Goal: Task Accomplishment & Management: Use online tool/utility

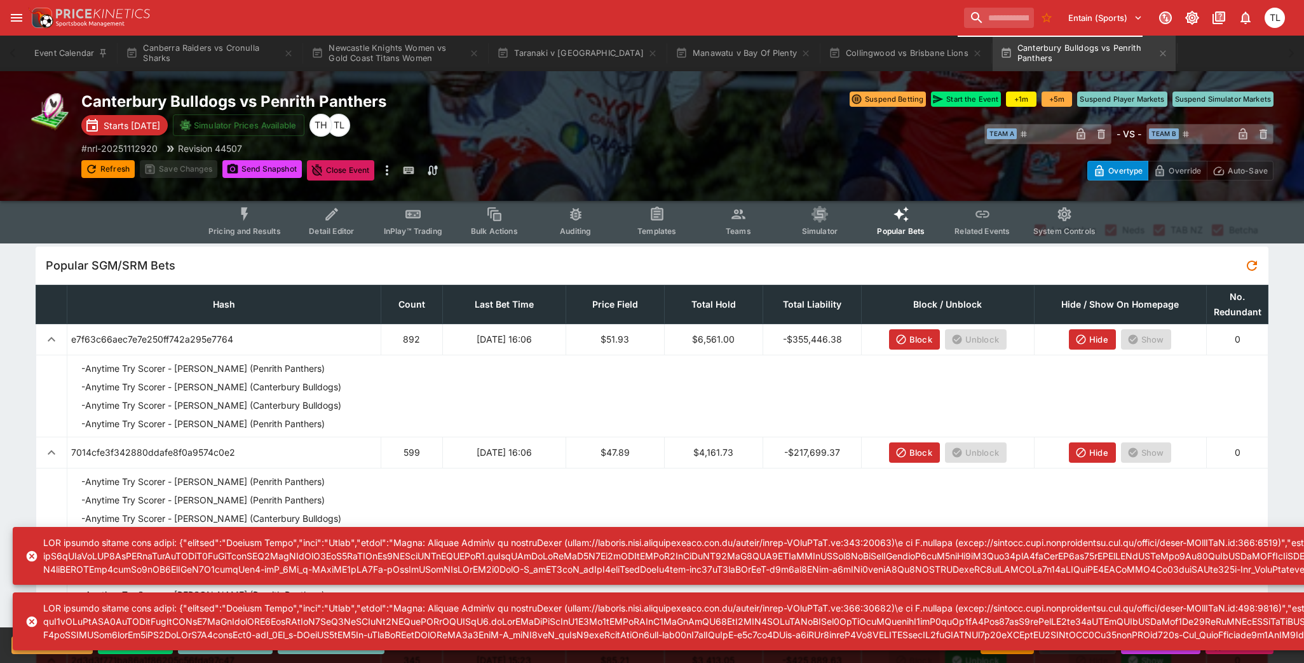
scroll to position [32, 0]
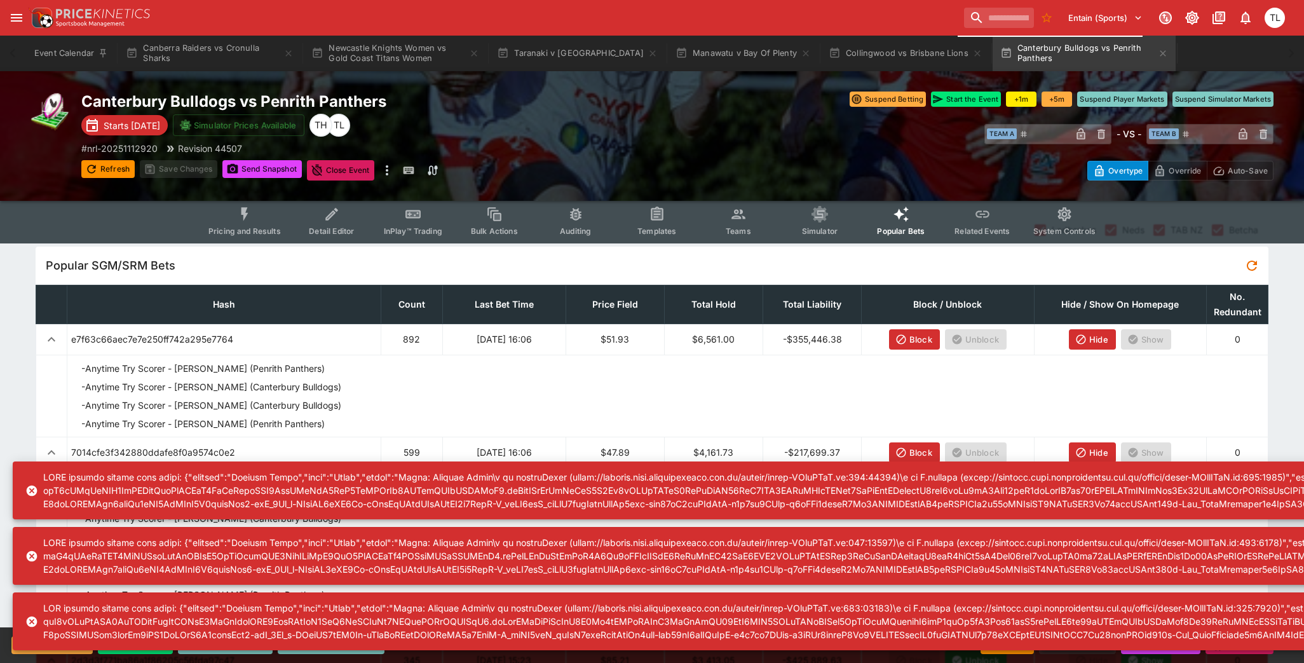
click at [238, 214] on button "Pricing and Results" at bounding box center [244, 220] width 93 height 45
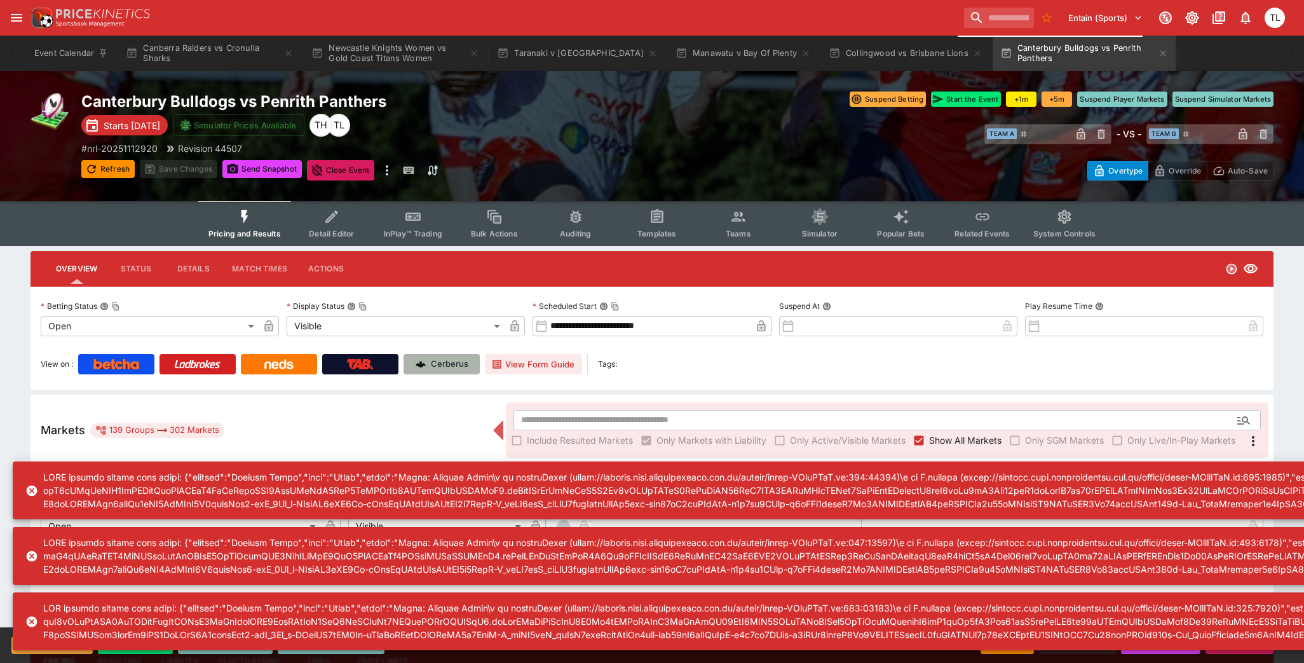
click at [449, 373] on link "Cerberus" at bounding box center [442, 364] width 76 height 20
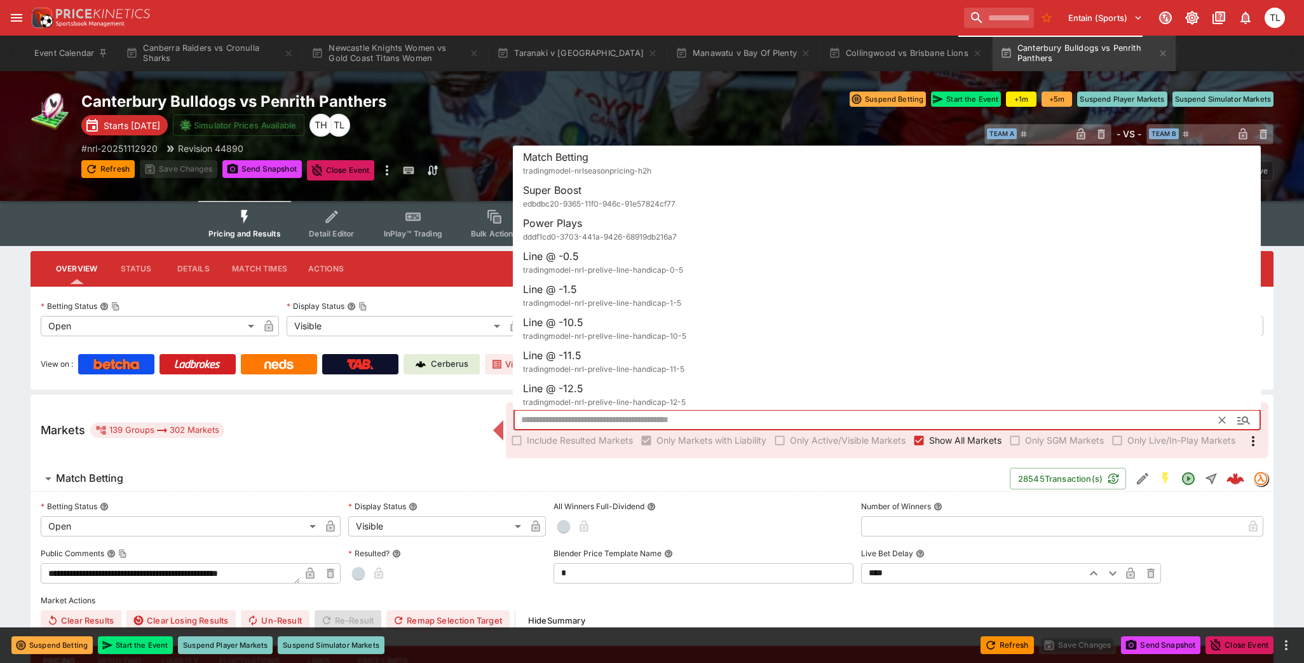
click at [817, 419] on input "text" at bounding box center [866, 420] width 706 height 20
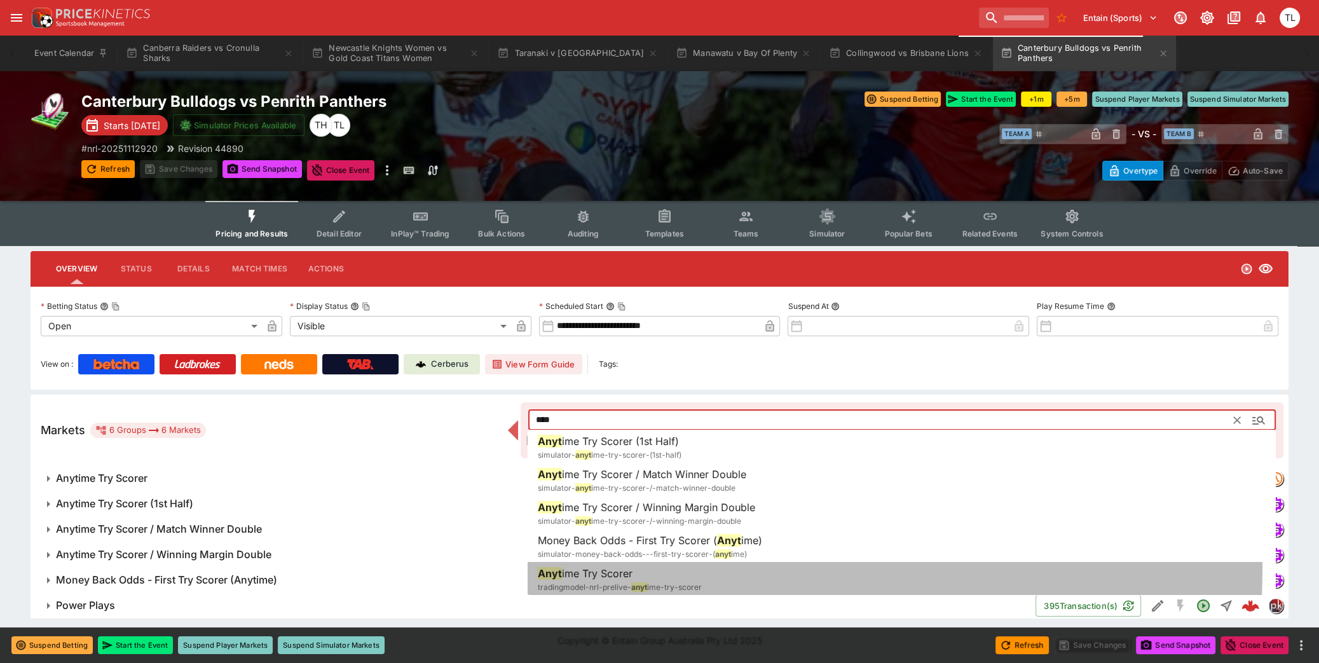
click at [701, 568] on li "Anyt ime Try Scorer tradingmodel-nrl-prelive- anyt ime-try-scorer" at bounding box center [901, 580] width 748 height 36
type input "**********"
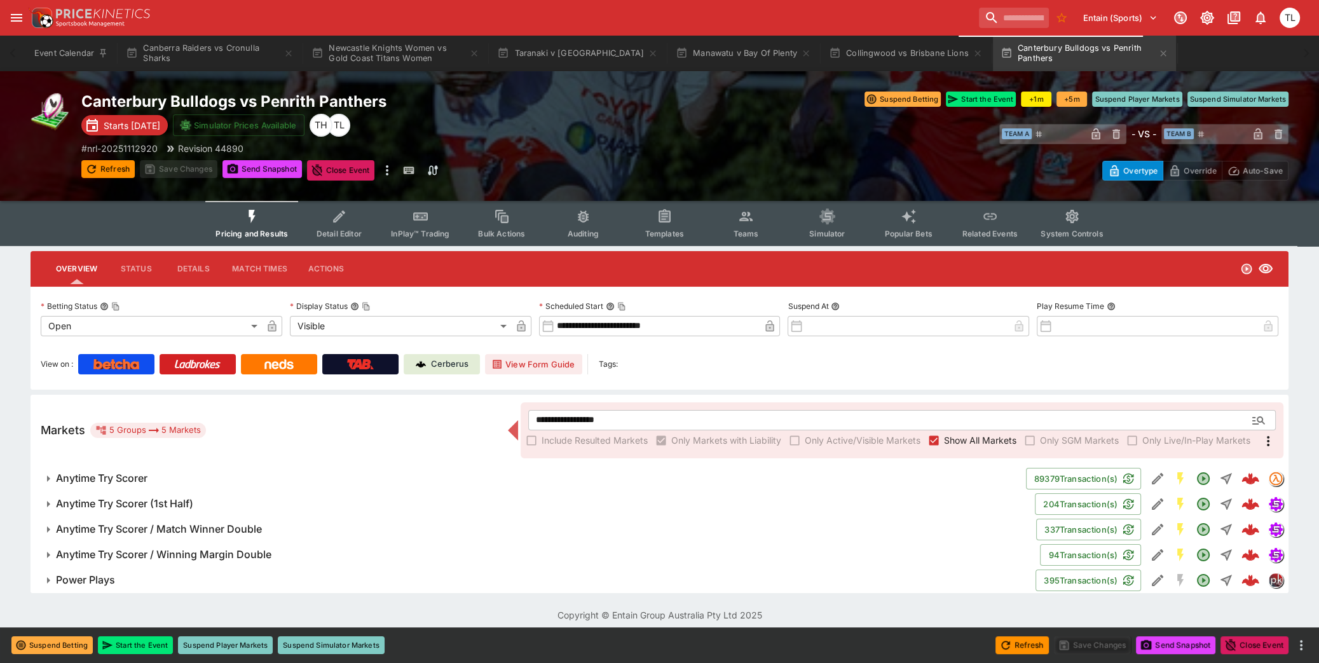
click at [172, 468] on button "Anytime Try Scorer" at bounding box center [528, 478] width 995 height 25
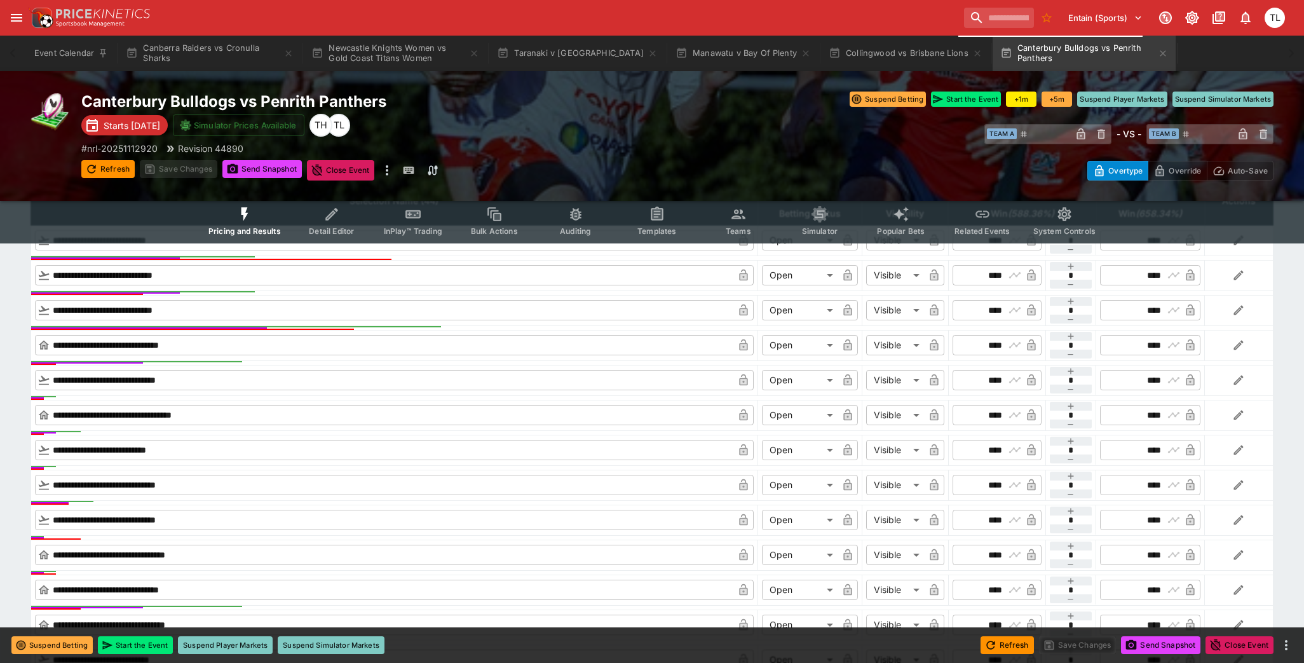
scroll to position [616, 0]
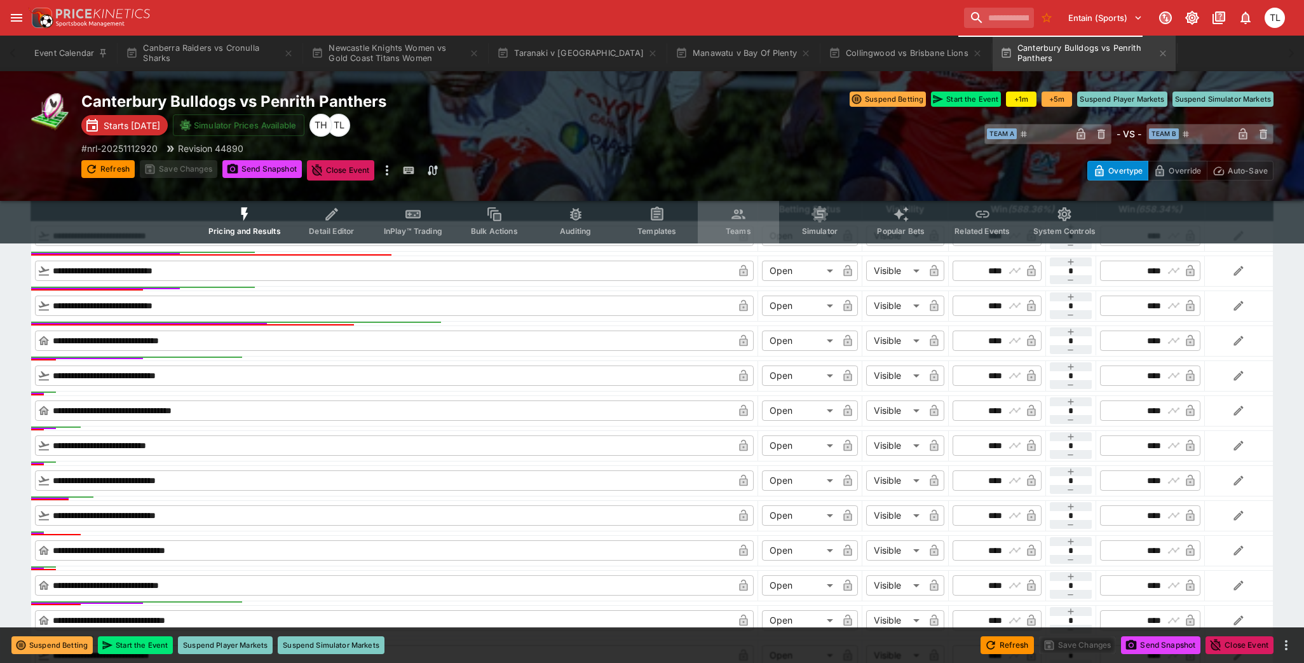
click at [740, 214] on icon "Event type filters" at bounding box center [738, 214] width 17 height 17
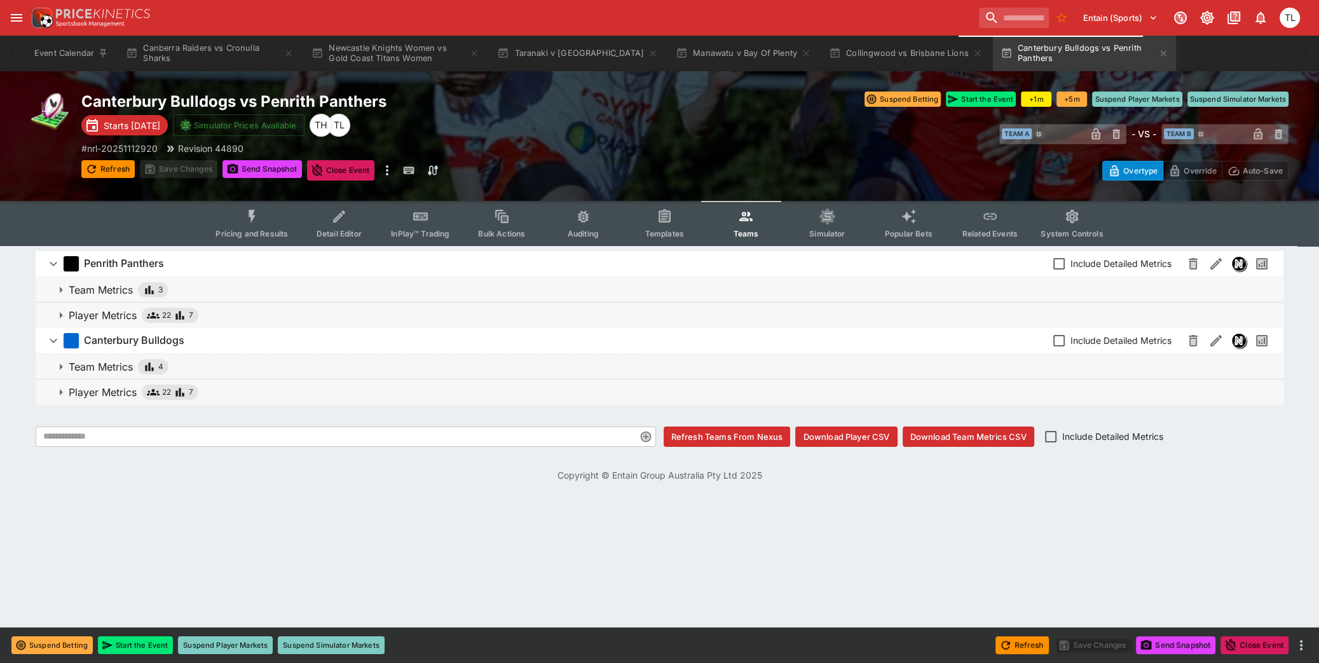
click at [556, 310] on span "Player Metrics 22 7" at bounding box center [671, 315] width 1204 height 15
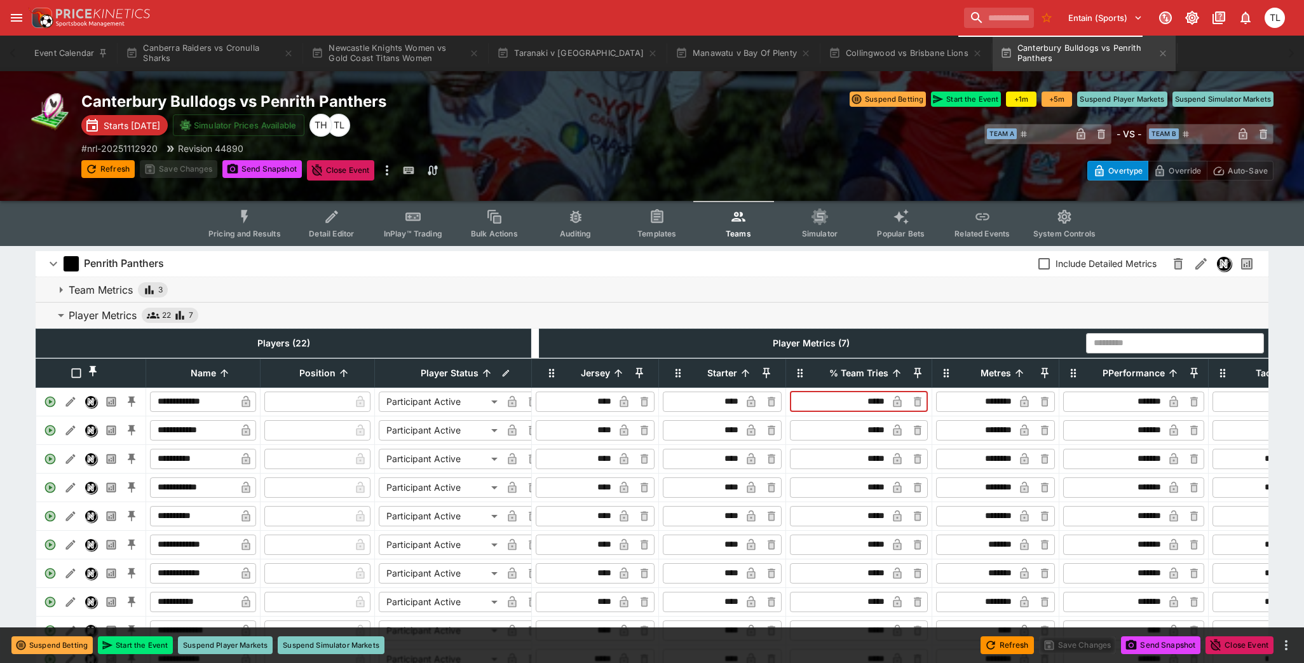
drag, startPoint x: 885, startPoint y: 408, endPoint x: 807, endPoint y: 497, distance: 118.4
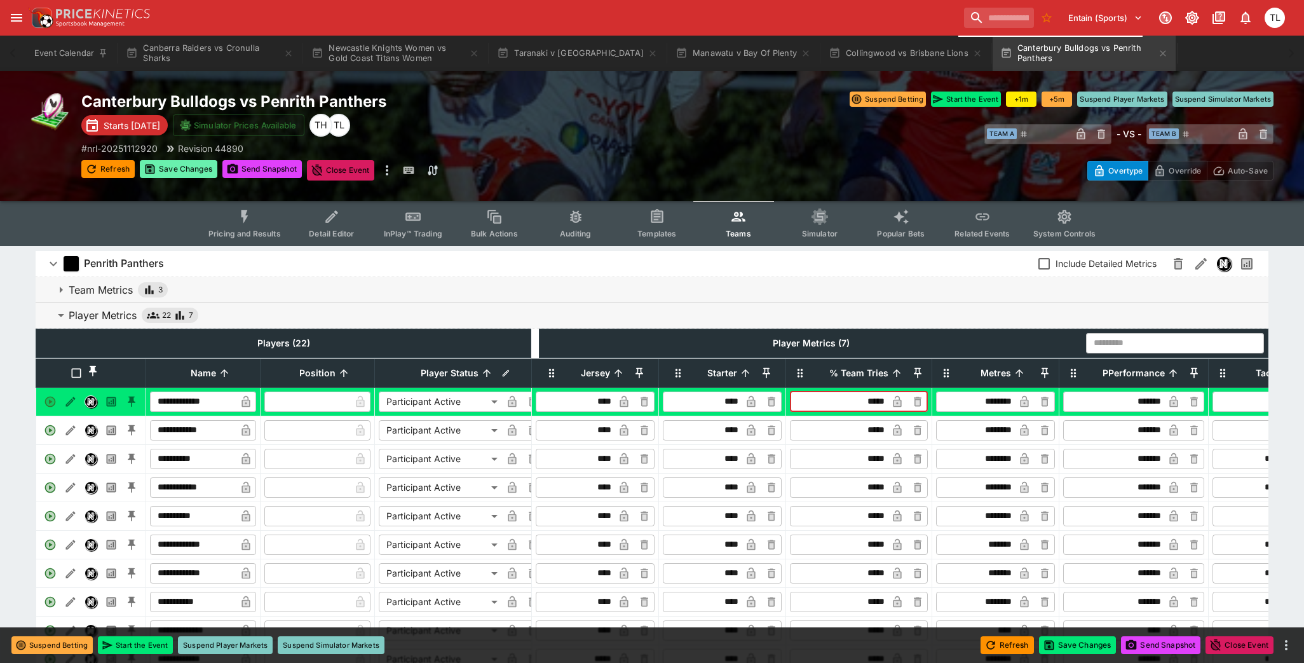
type input "*****"
click at [161, 164] on button "Save Changes" at bounding box center [179, 169] width 78 height 18
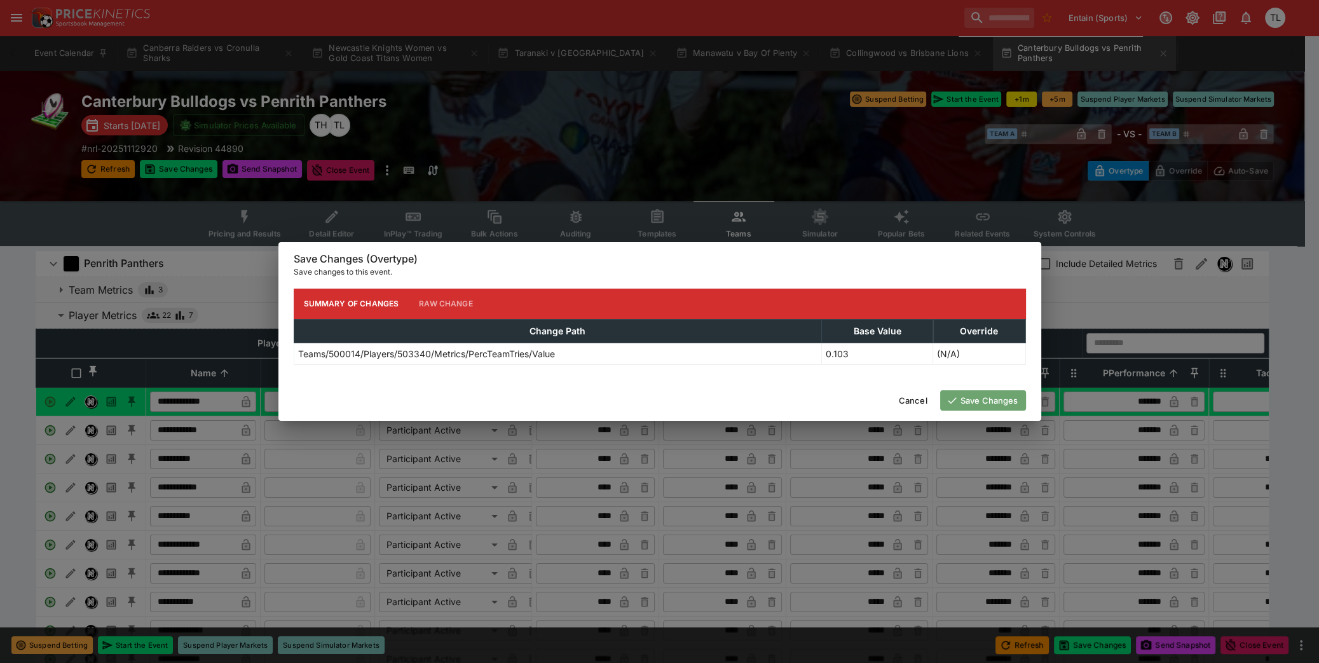
click at [946, 400] on icon "button" at bounding box center [951, 400] width 11 height 11
